Goal: Information Seeking & Learning: Learn about a topic

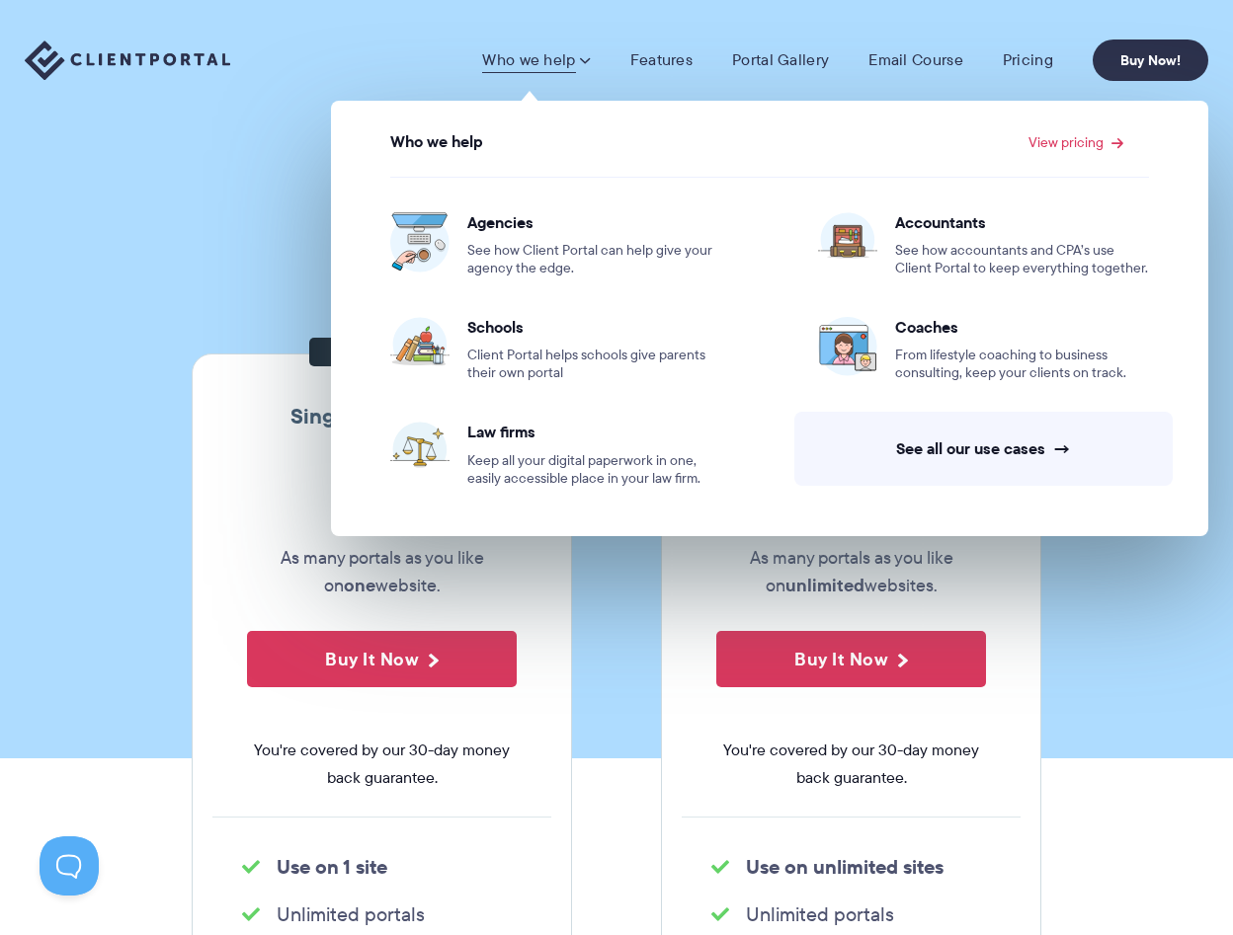
scroll to position [4, 0]
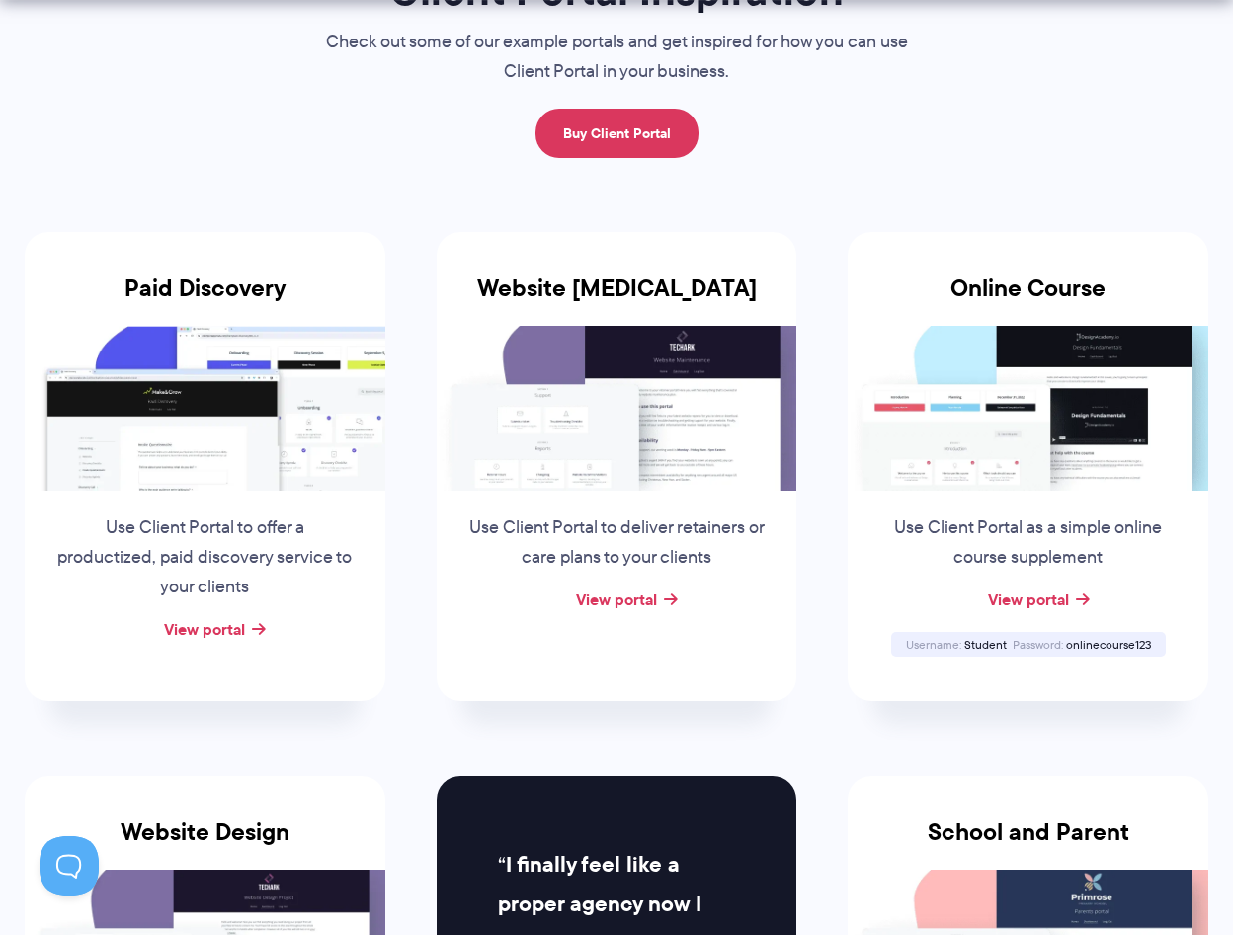
click at [218, 381] on img at bounding box center [205, 408] width 361 height 165
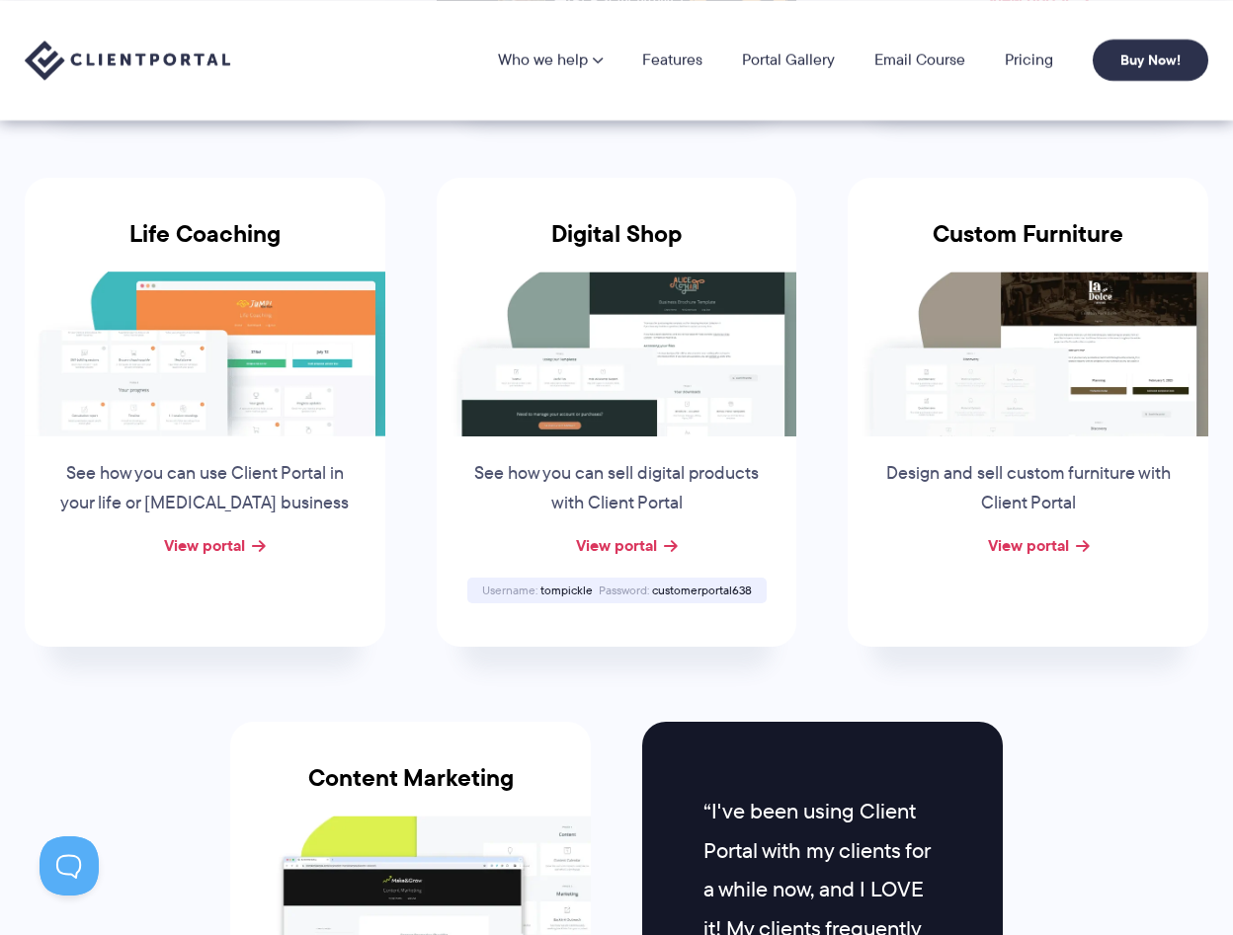
scroll to position [1395, 0]
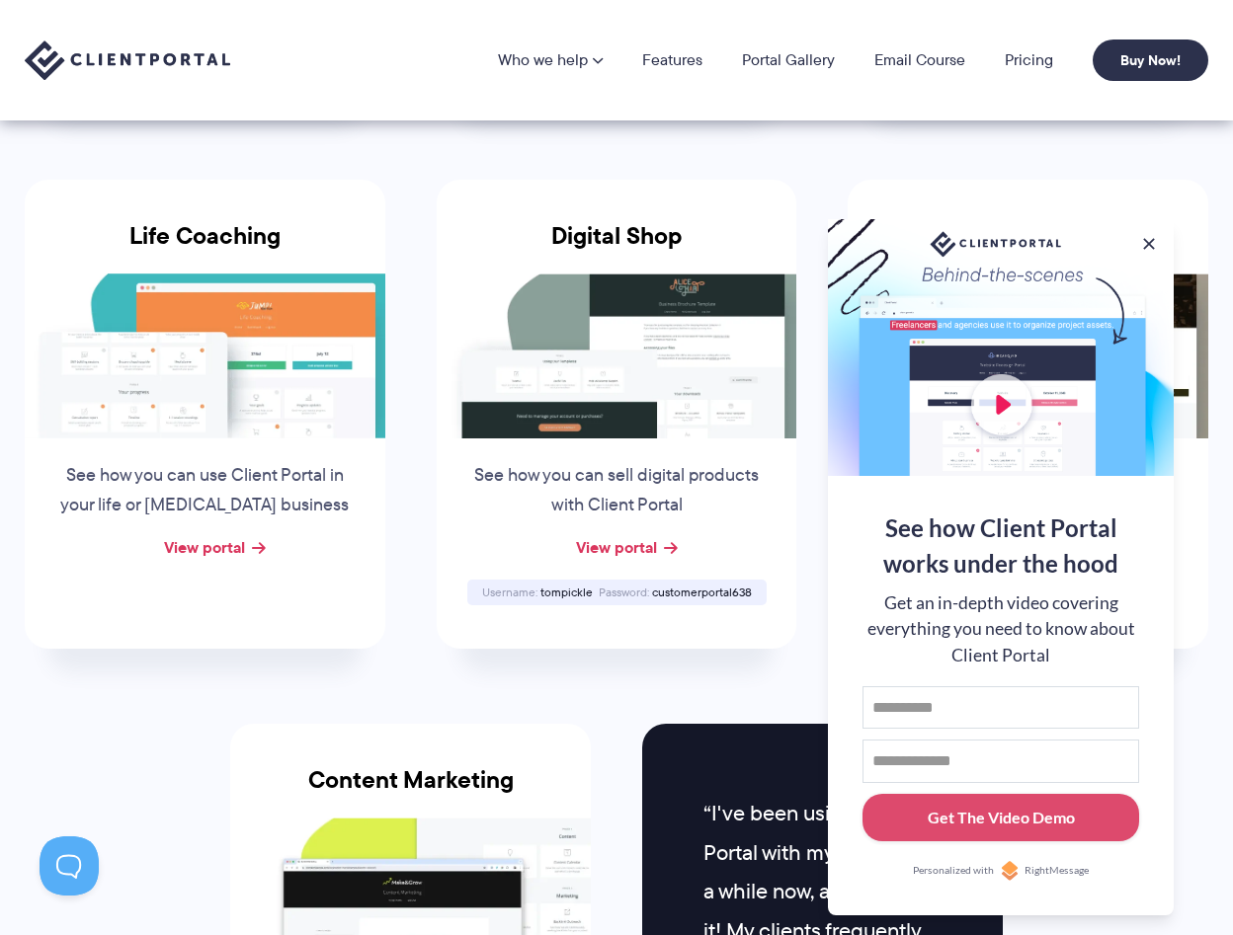
click at [1143, 237] on button at bounding box center [1149, 244] width 20 height 20
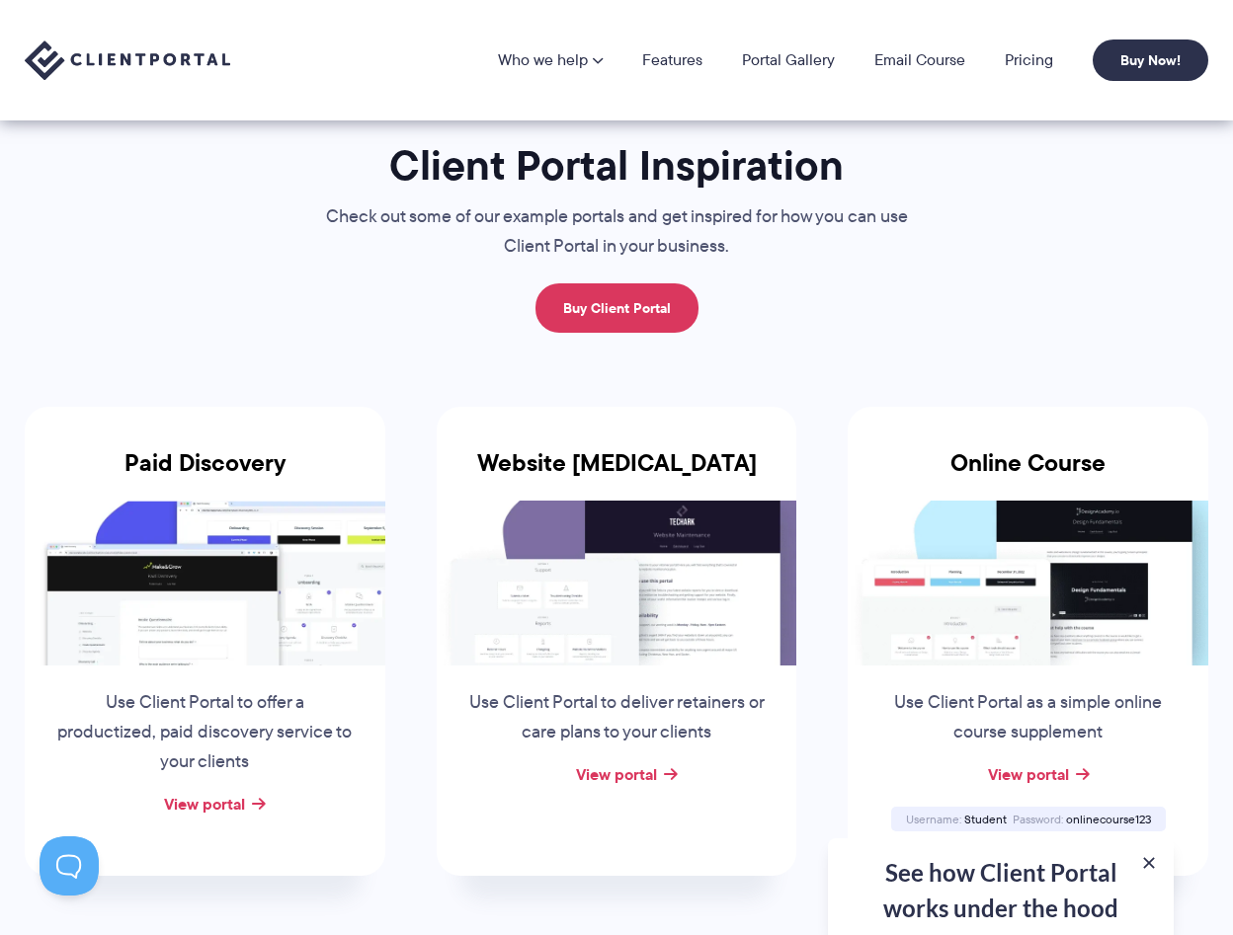
scroll to position [46, 0]
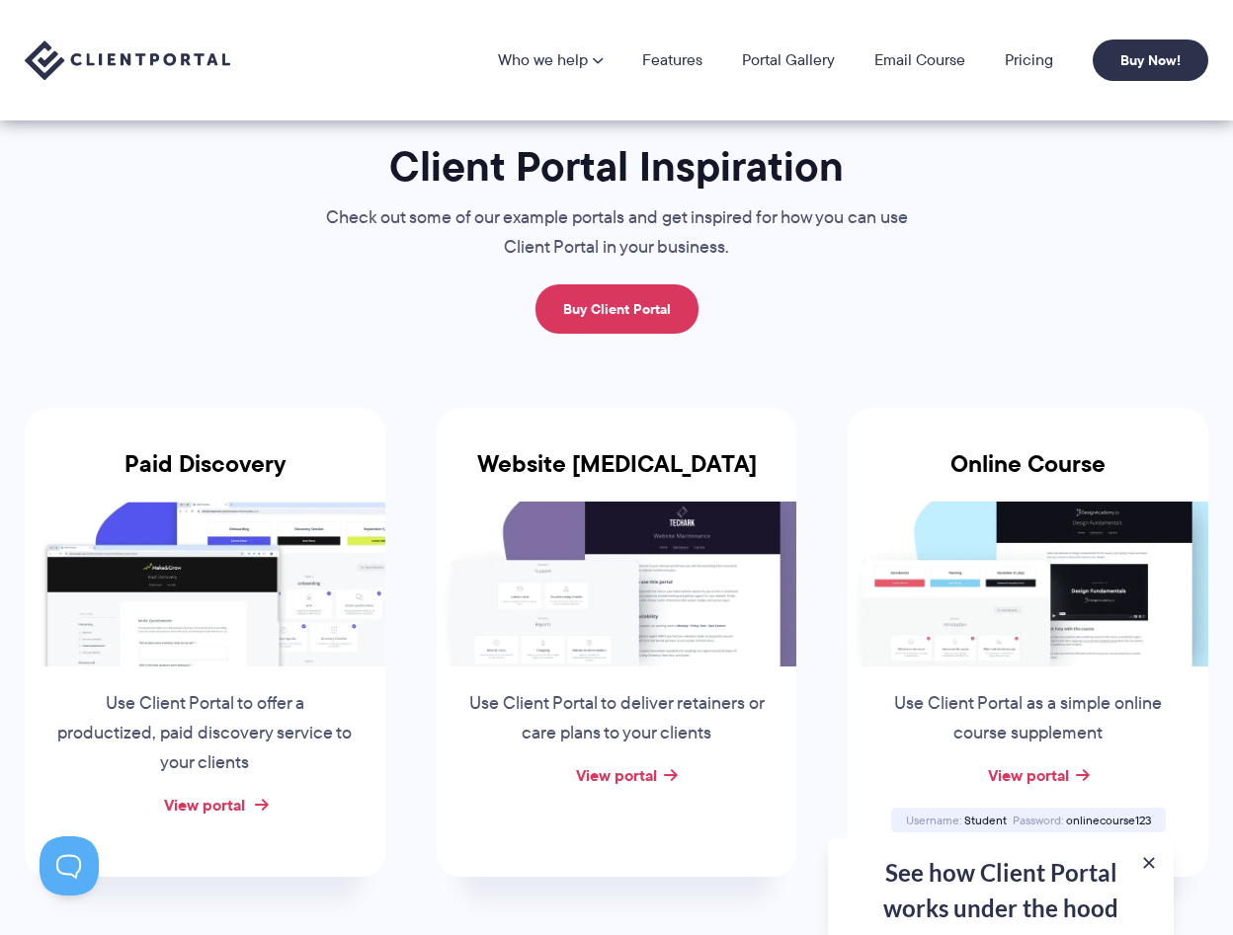
click at [199, 807] on link "View portal" at bounding box center [204, 805] width 81 height 24
click at [105, 56] on img at bounding box center [127, 60] width 205 height 40
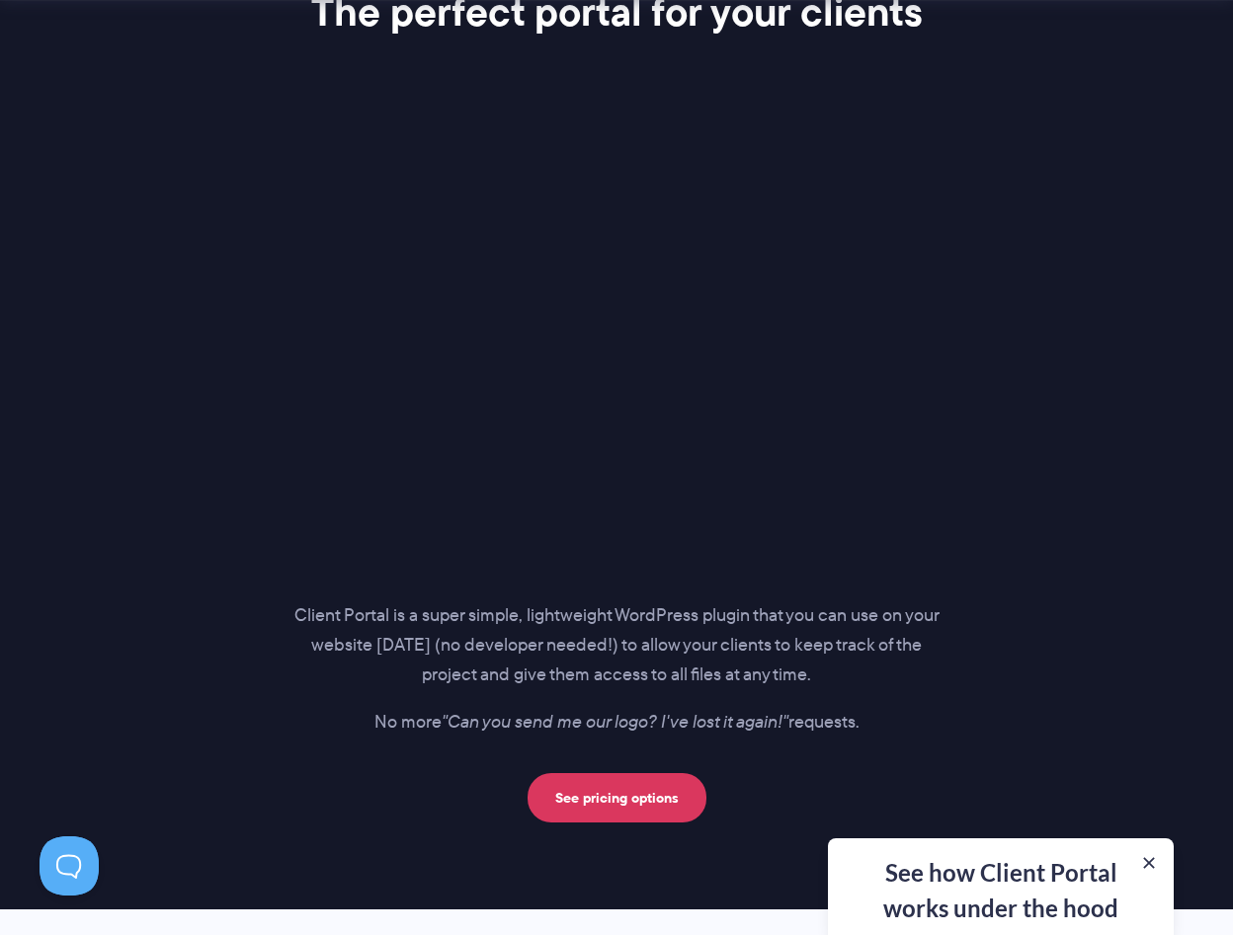
scroll to position [2797, 0]
